Goal: Navigation & Orientation: Find specific page/section

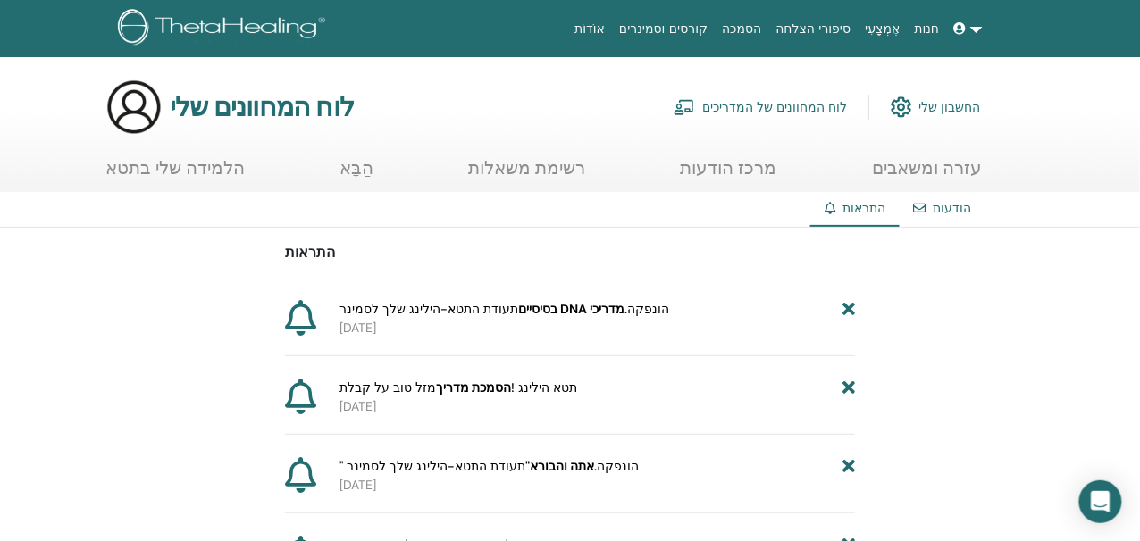
click at [945, 212] on font "הודעות" at bounding box center [953, 208] width 38 height 16
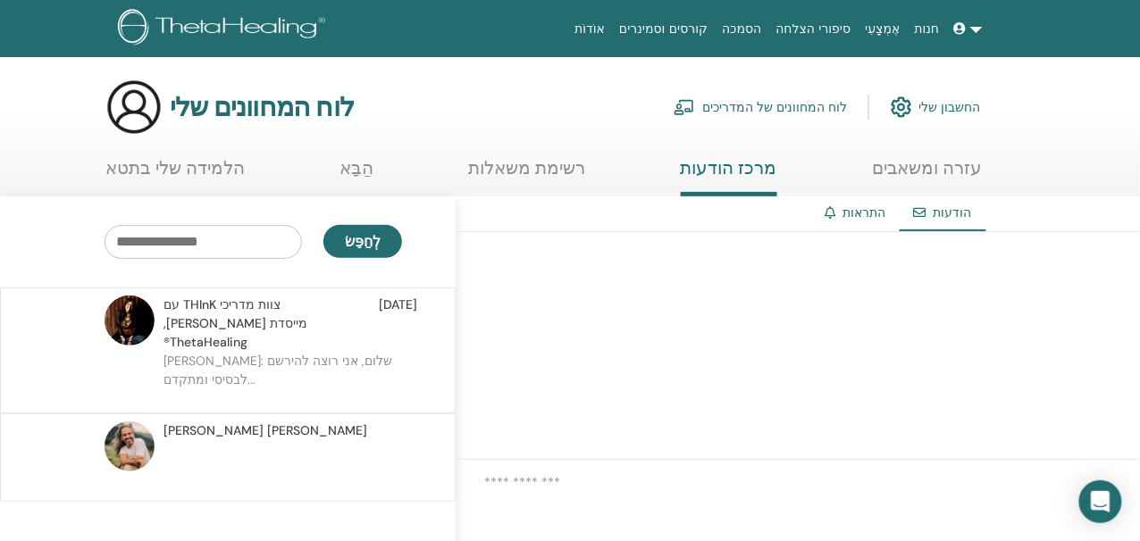
click at [513, 166] on font "רשימת משאלות" at bounding box center [527, 167] width 117 height 23
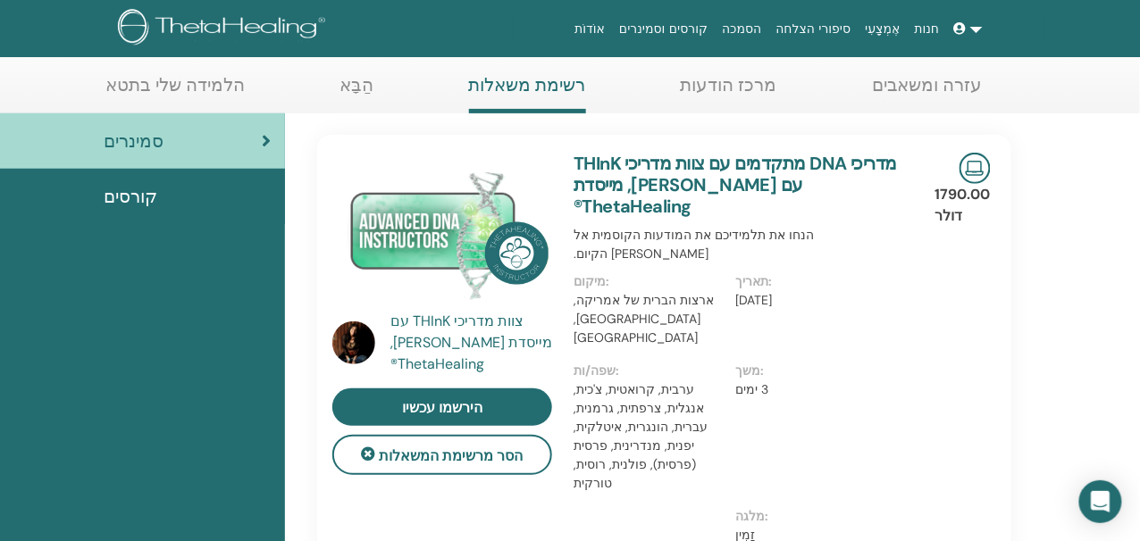
scroll to position [80, 0]
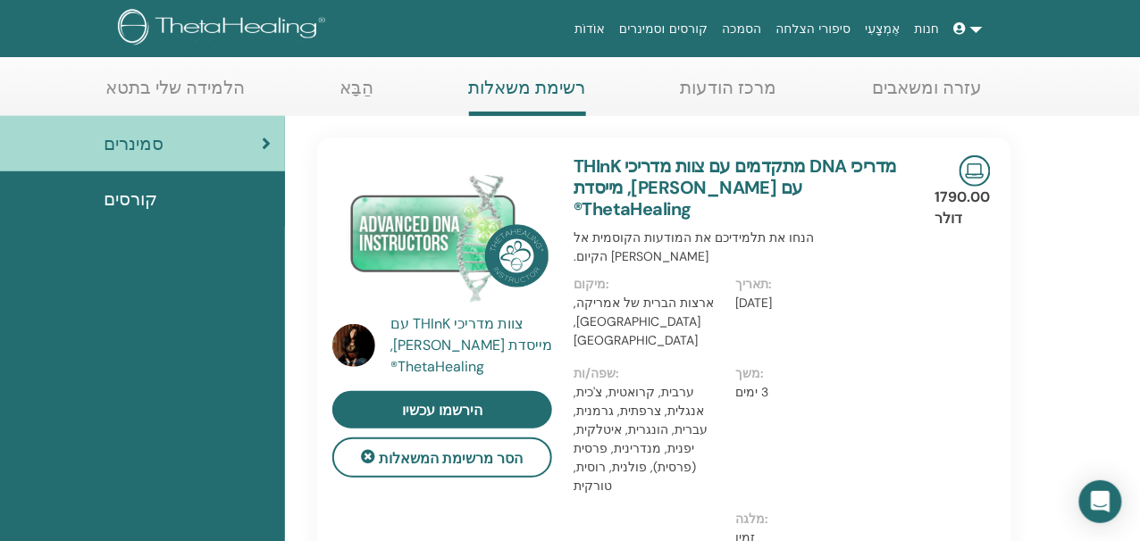
click at [168, 86] on font "הלמידה שלי בתטא" at bounding box center [174, 87] width 139 height 23
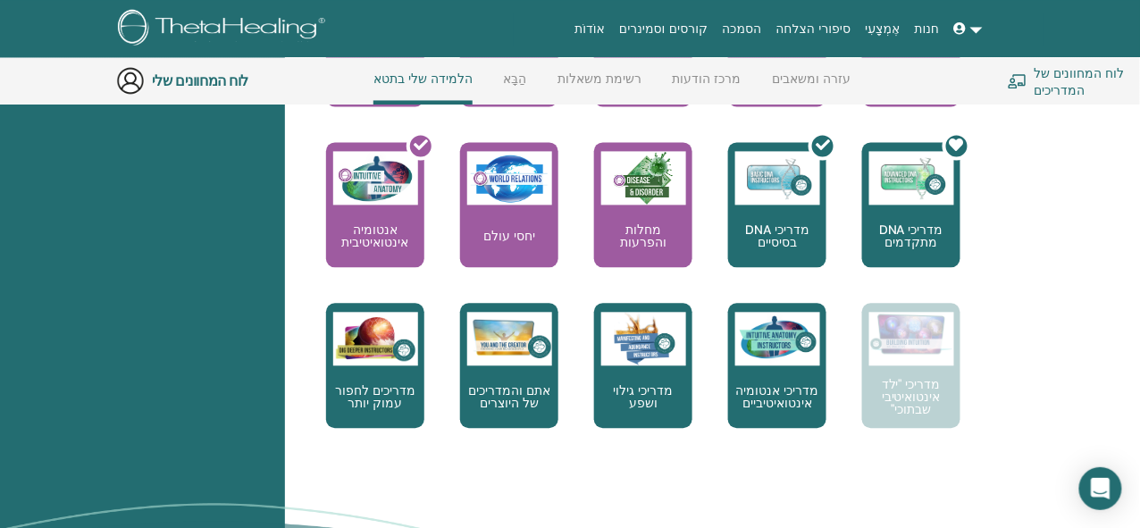
scroll to position [907, 0]
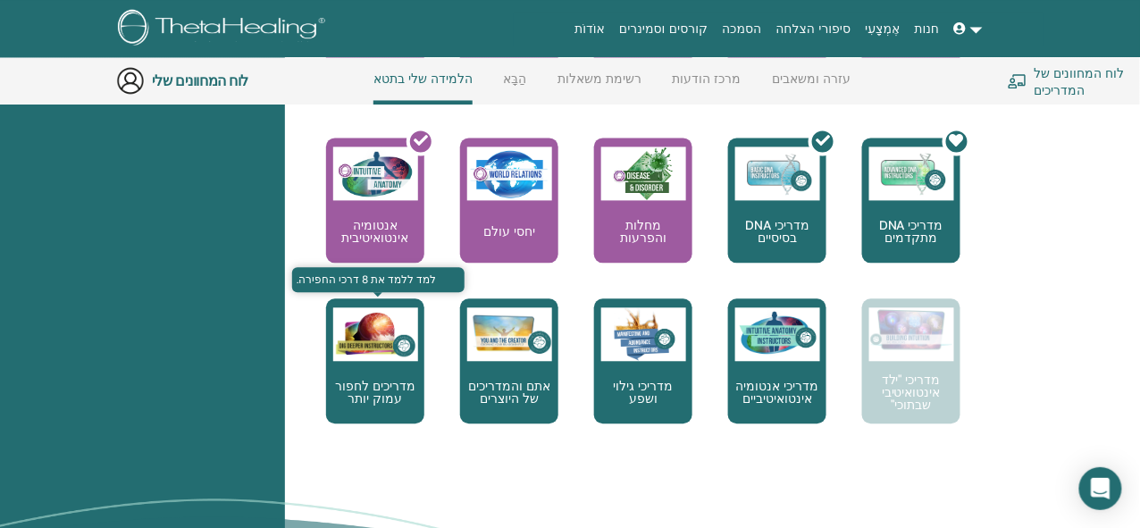
click at [369, 378] on font "מדריכים לחפור עמוק יותר" at bounding box center [375, 392] width 80 height 29
